Goal: Communication & Community: Answer question/provide support

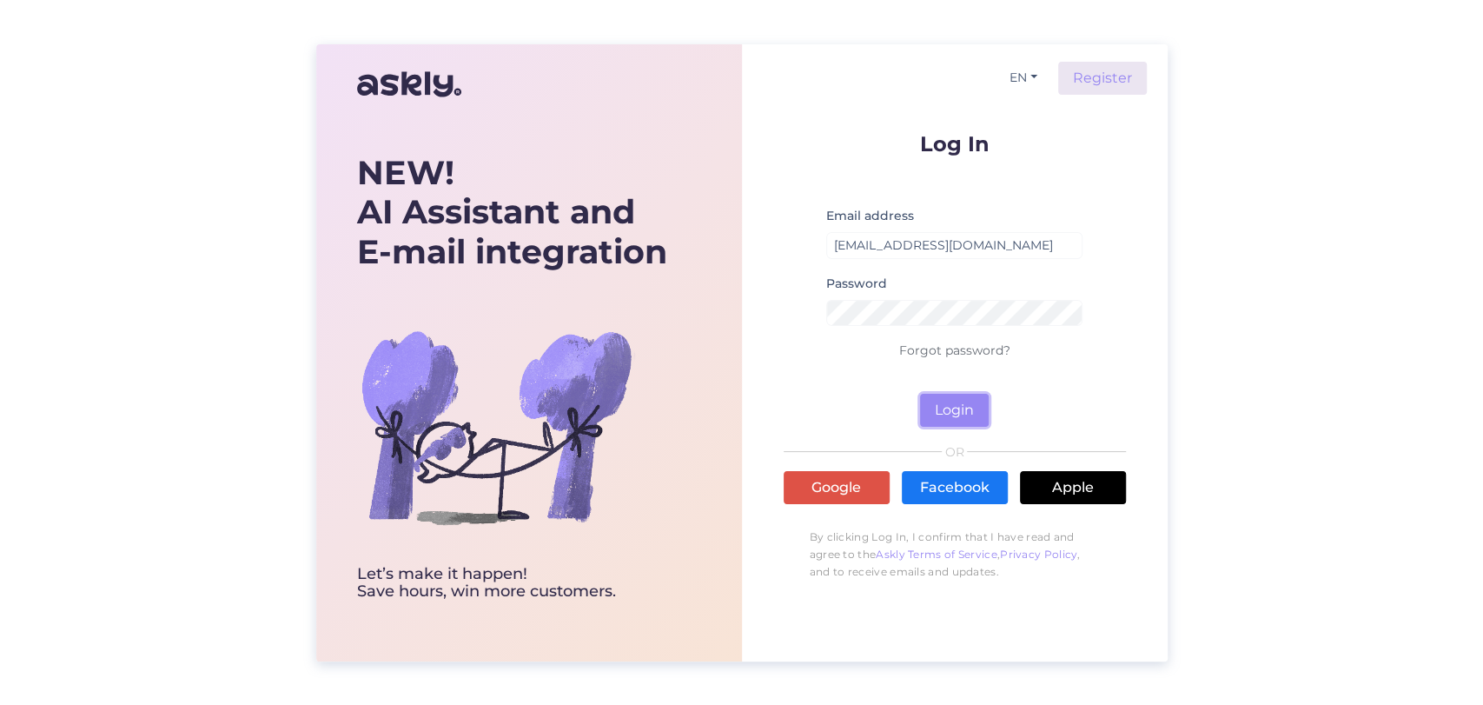
click at [968, 410] on button "Login" at bounding box center [954, 410] width 69 height 33
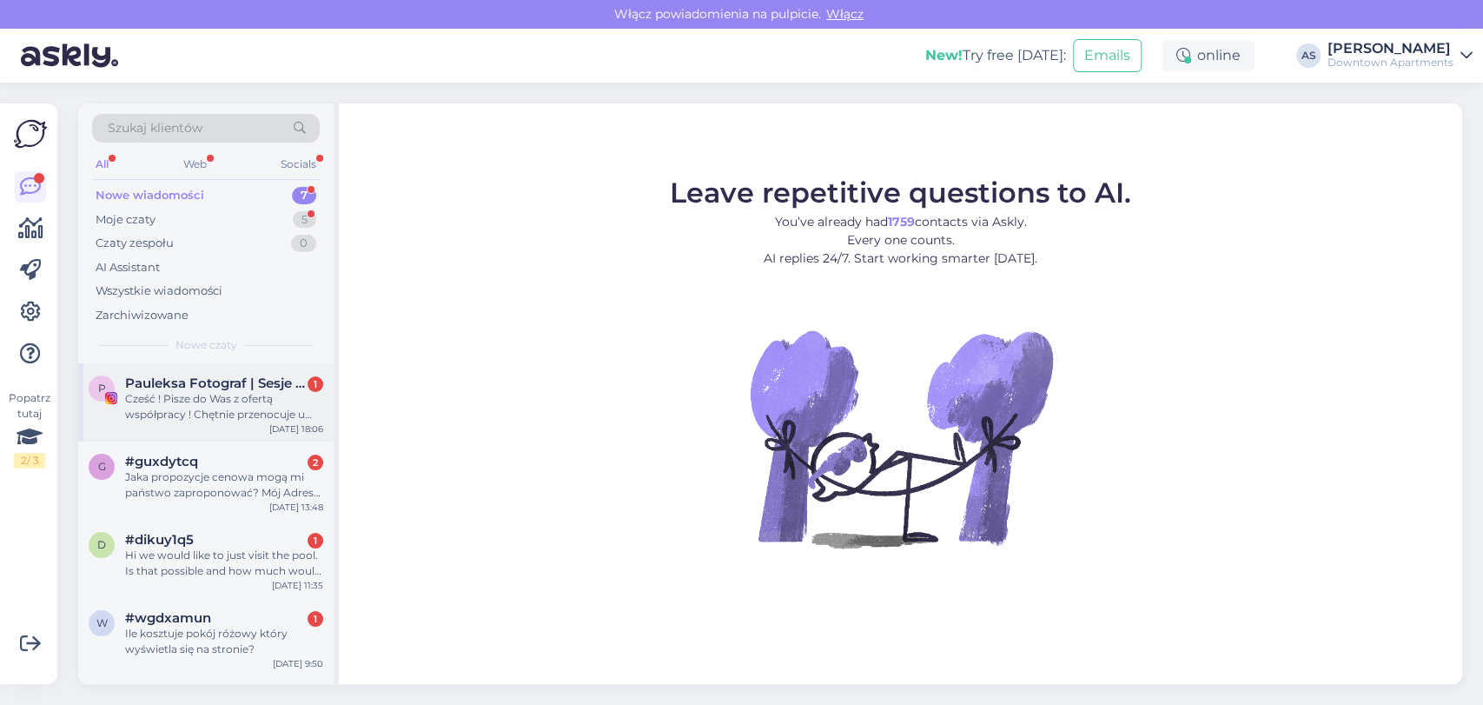
click at [285, 403] on div "Cześć ! Pisze do Was z ofertą współpracy ! Chętnie przenocuje u Was jako fotogr…" at bounding box center [224, 406] width 198 height 31
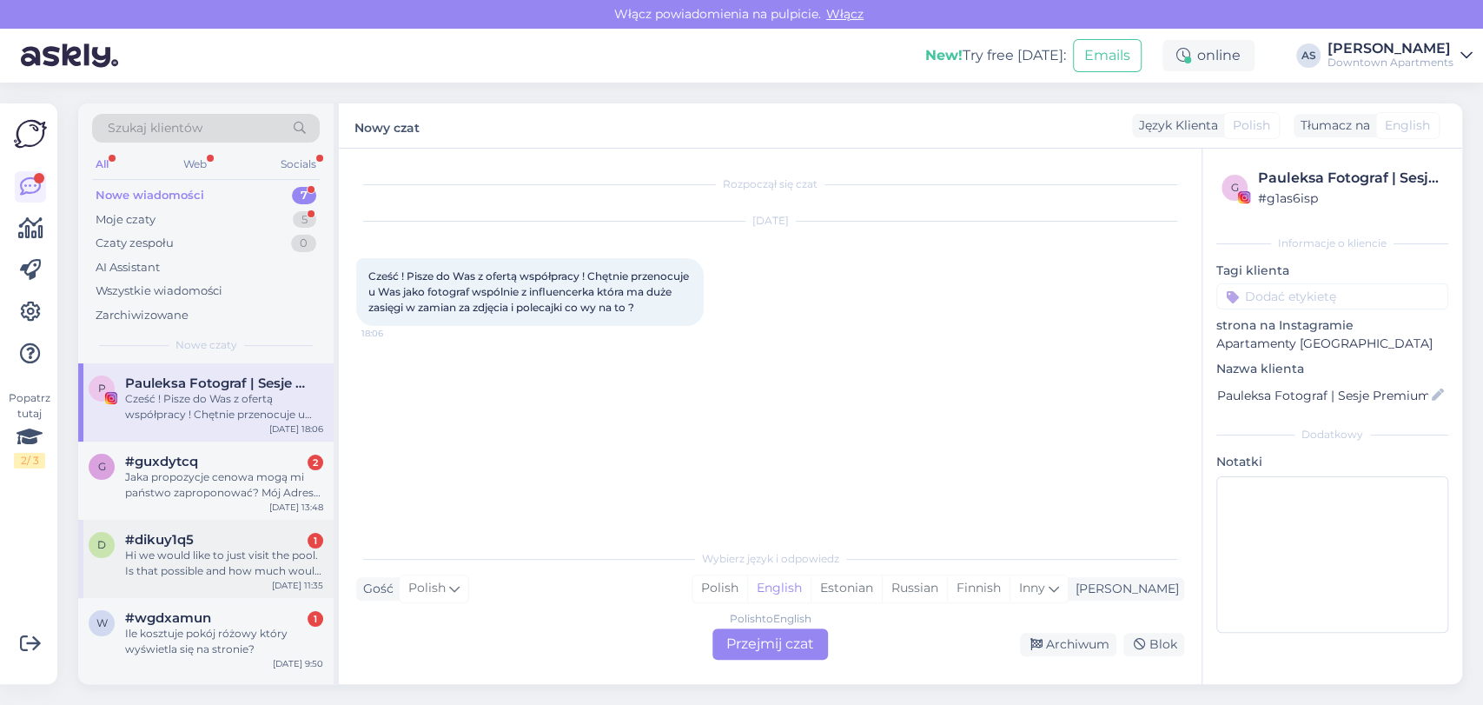
click at [197, 558] on div "Hi we would like to just visit the pool. Is that possible and how much would th…" at bounding box center [224, 562] width 198 height 31
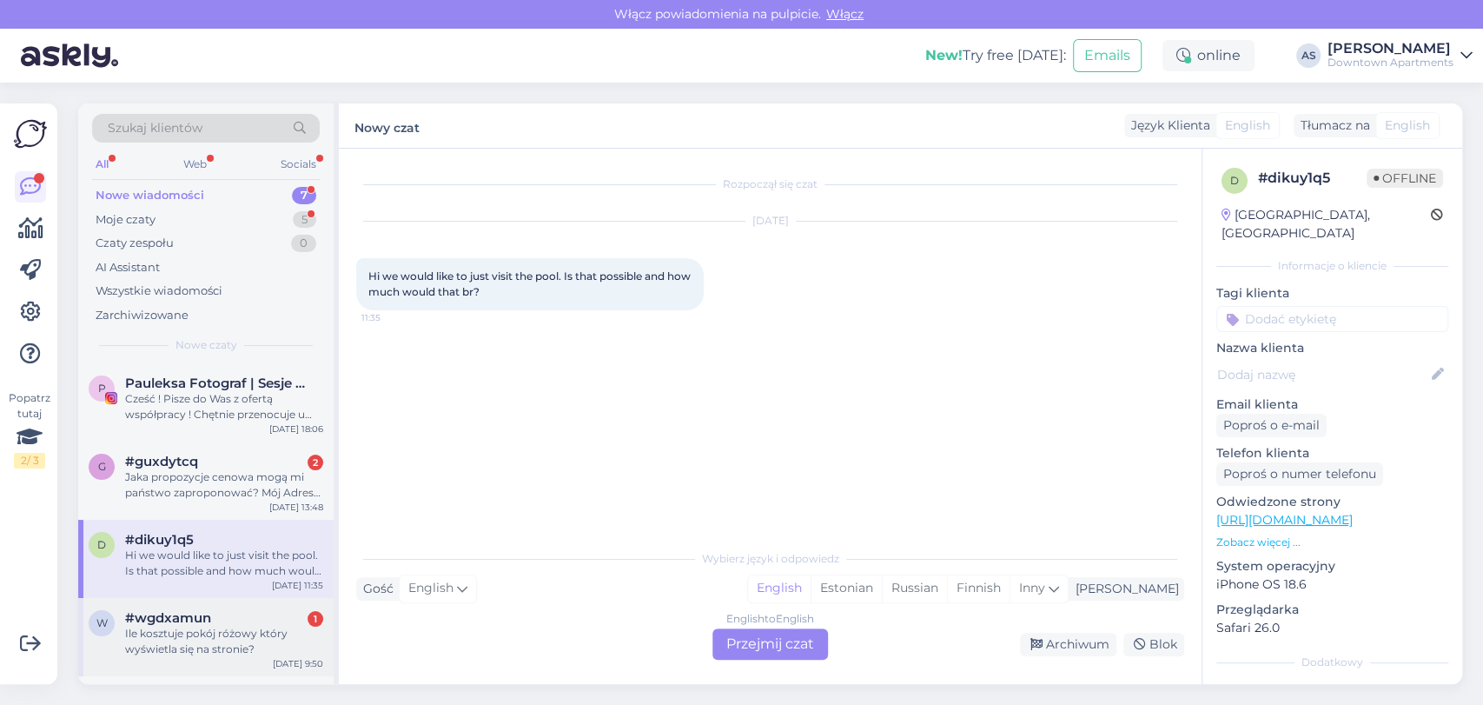
click at [255, 642] on div "Ile kosztuje pokój różowy który wyświetla się na stronie?" at bounding box center [224, 641] width 198 height 31
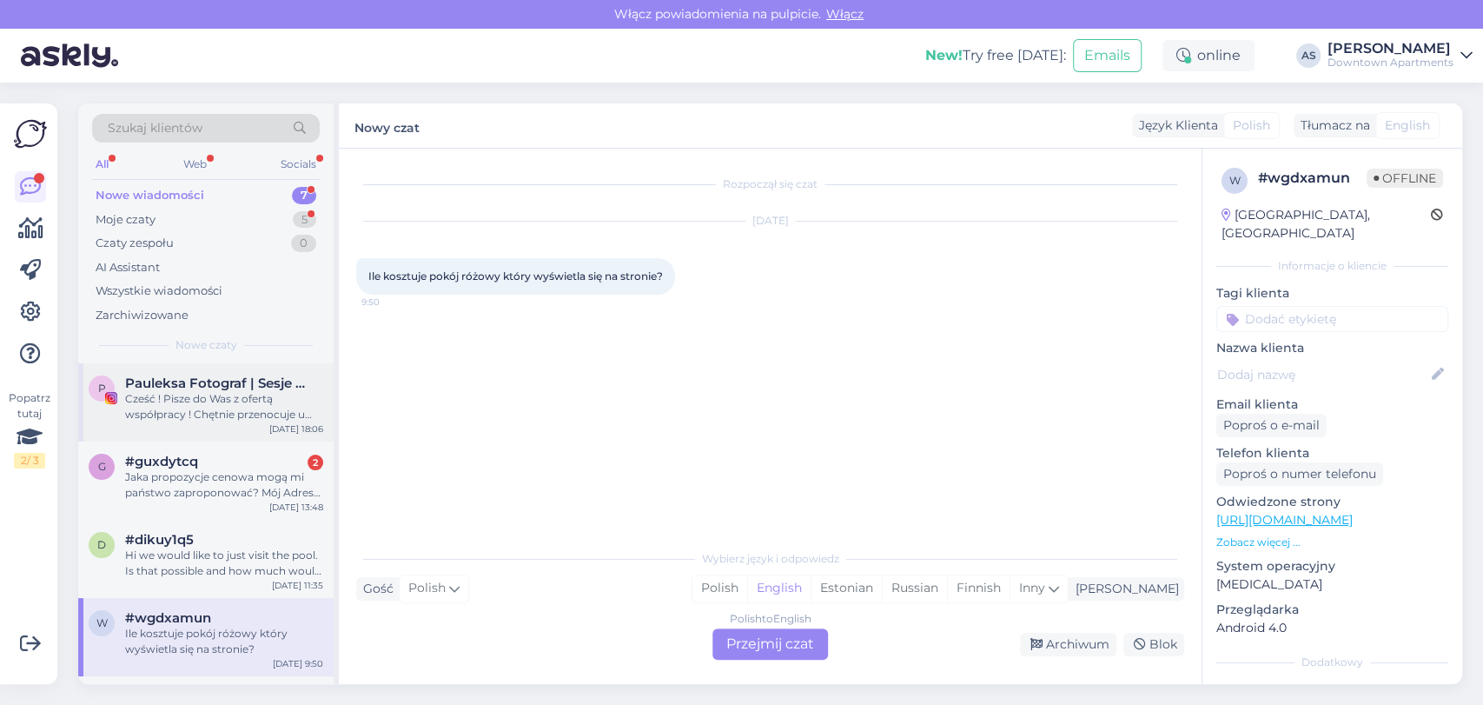
click at [268, 418] on div "Cześć ! Pisze do Was z ofertą współpracy ! Chętnie przenocuje u Was jako fotogr…" at bounding box center [224, 406] width 198 height 31
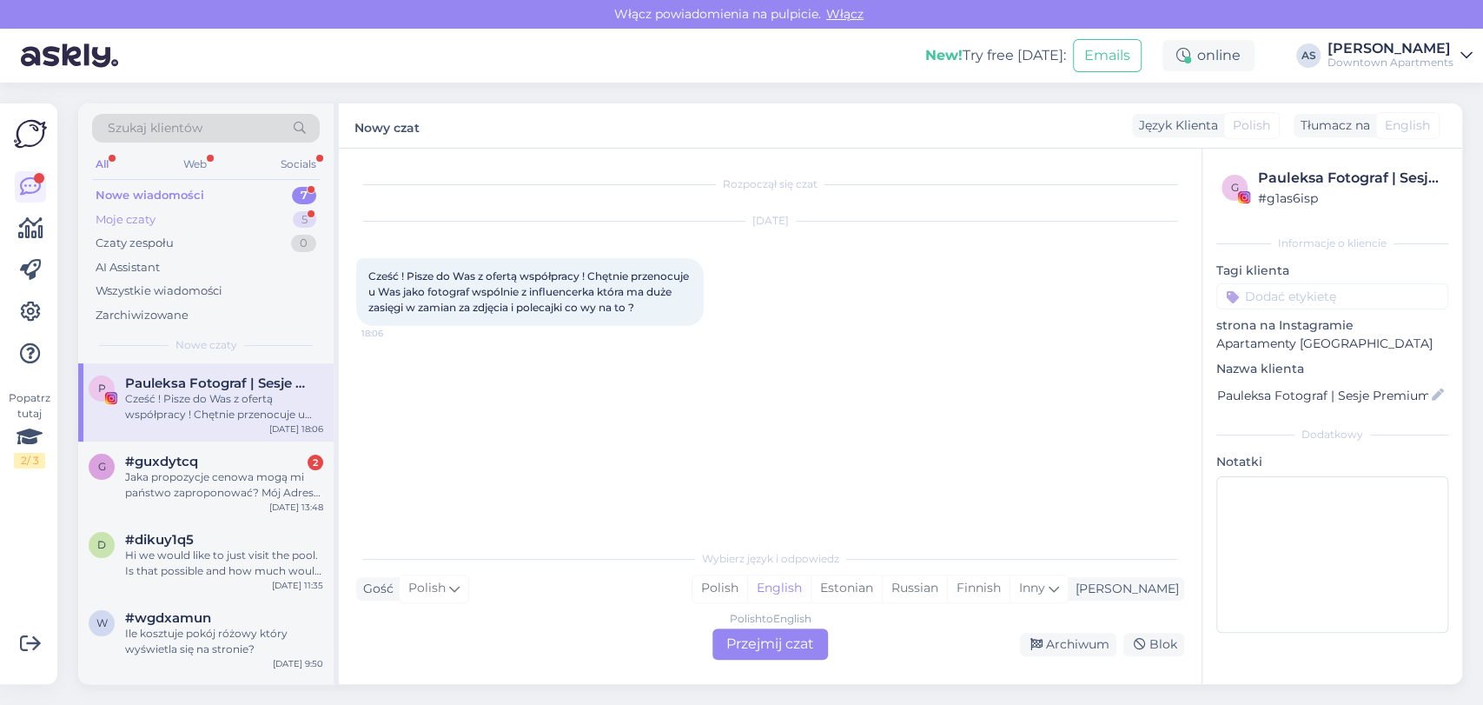
click at [230, 209] on div "Moje czaty 5" at bounding box center [206, 220] width 228 height 24
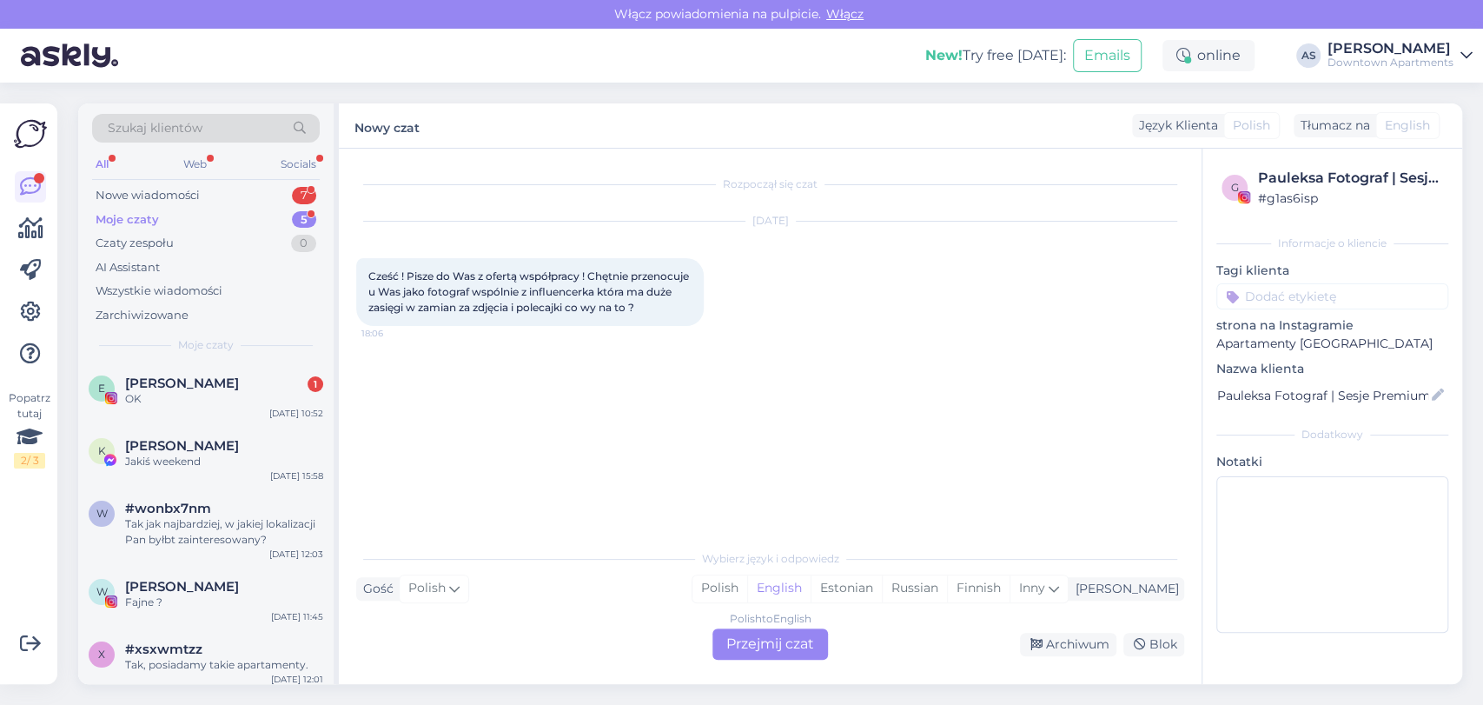
click at [215, 337] on span "Moje czaty" at bounding box center [206, 345] width 56 height 16
click at [212, 361] on div "Szukaj klientów All Web Socials Nowe wiadomości 7 Moje czaty 5 Czaty zespołu 0 …" at bounding box center [205, 233] width 255 height 260
click at [202, 394] on div "OK" at bounding box center [224, 399] width 198 height 16
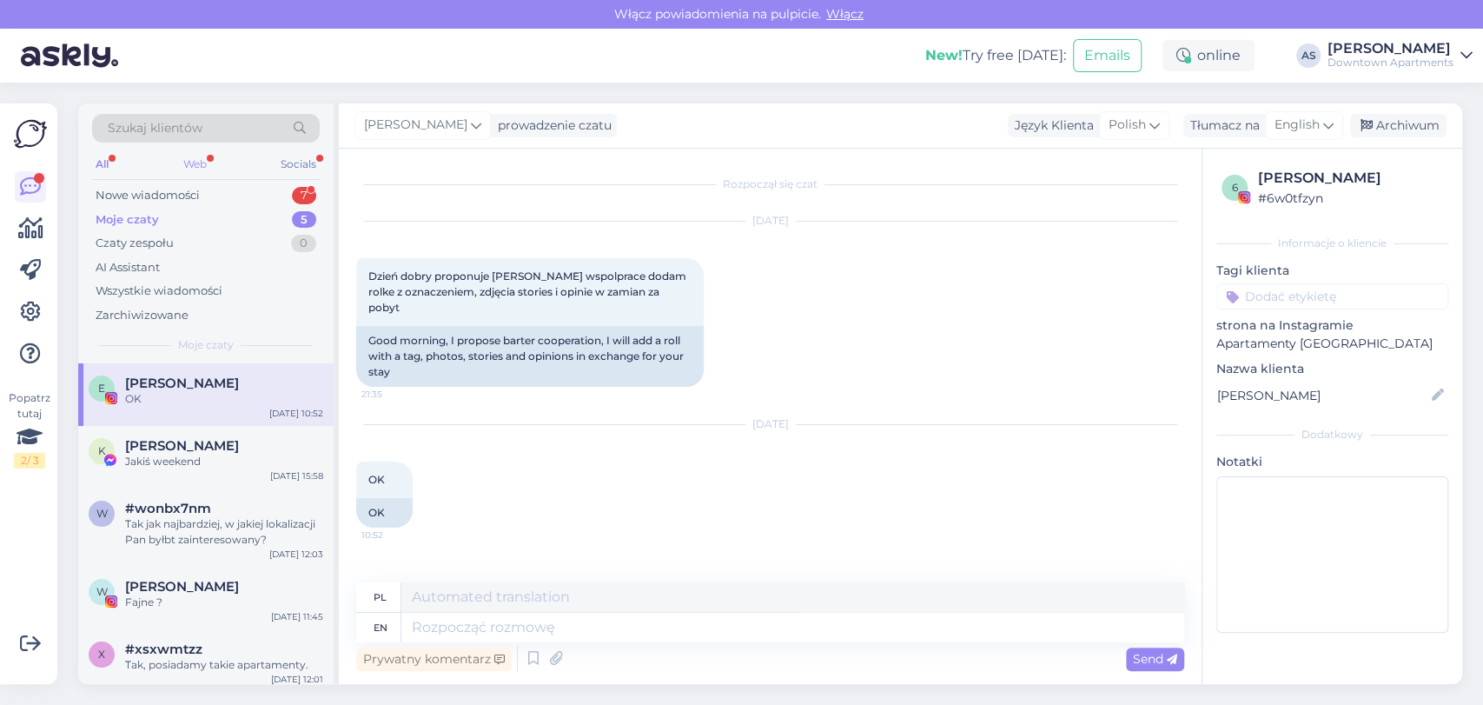
click at [198, 163] on div "Web" at bounding box center [195, 164] width 30 height 23
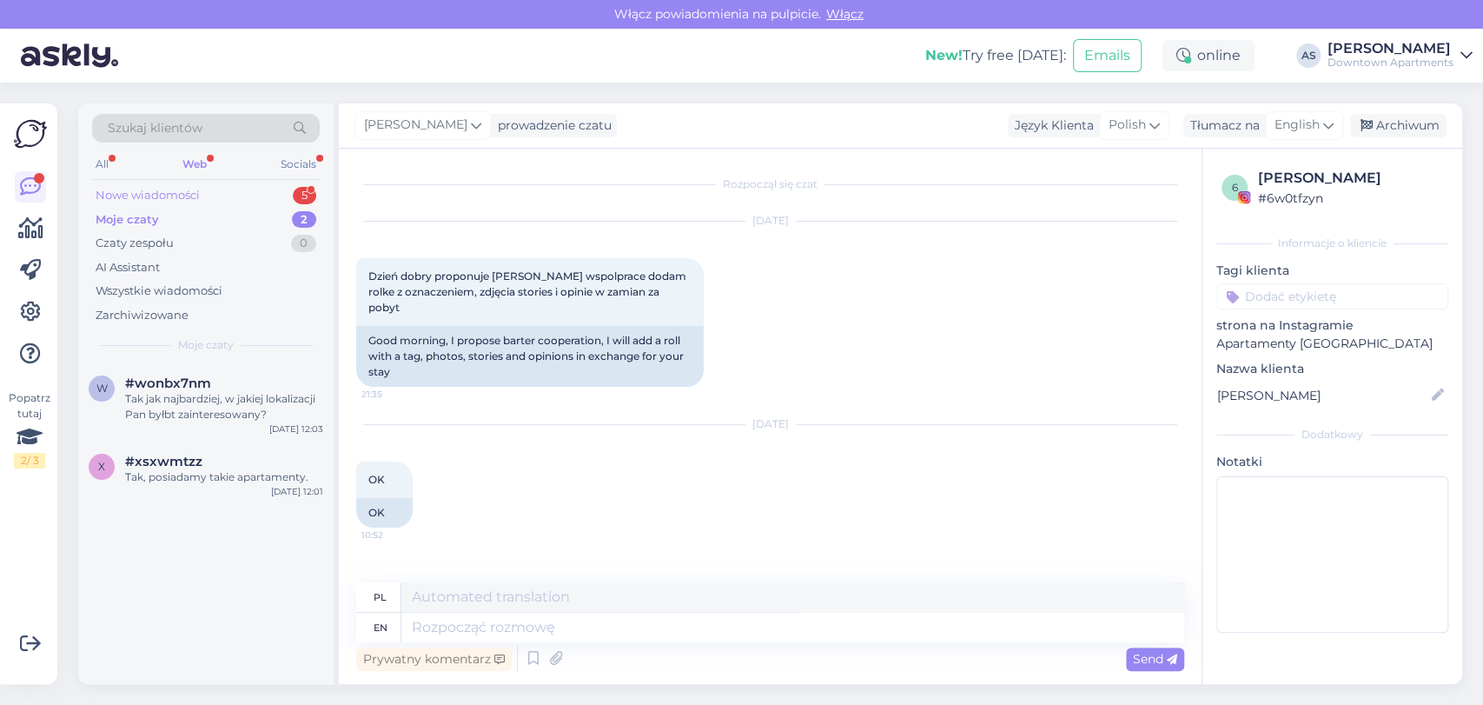
click at [179, 196] on div "Nowe wiadomości" at bounding box center [148, 195] width 104 height 17
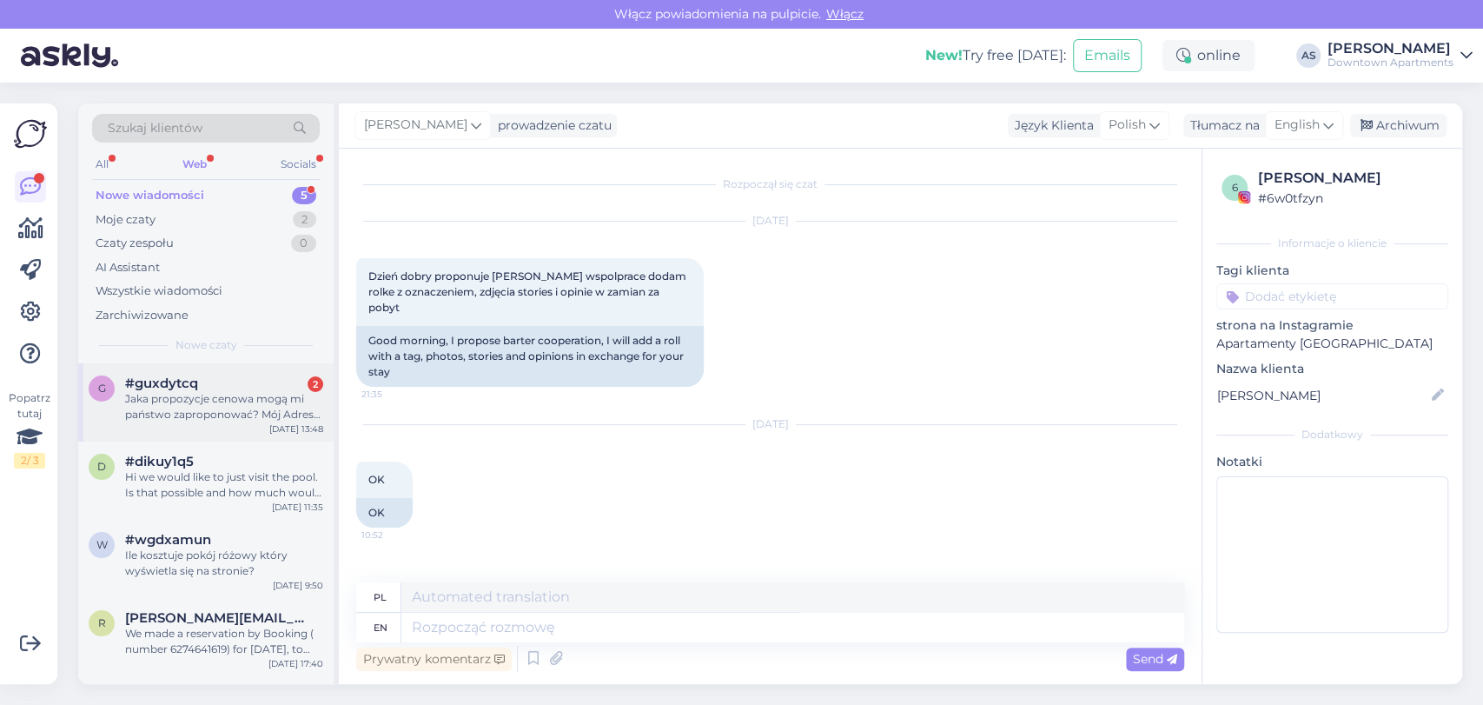
click at [188, 381] on span "#guxdytcq" at bounding box center [161, 383] width 73 height 16
